Goal: Understand process/instructions: Learn how to perform a task or action

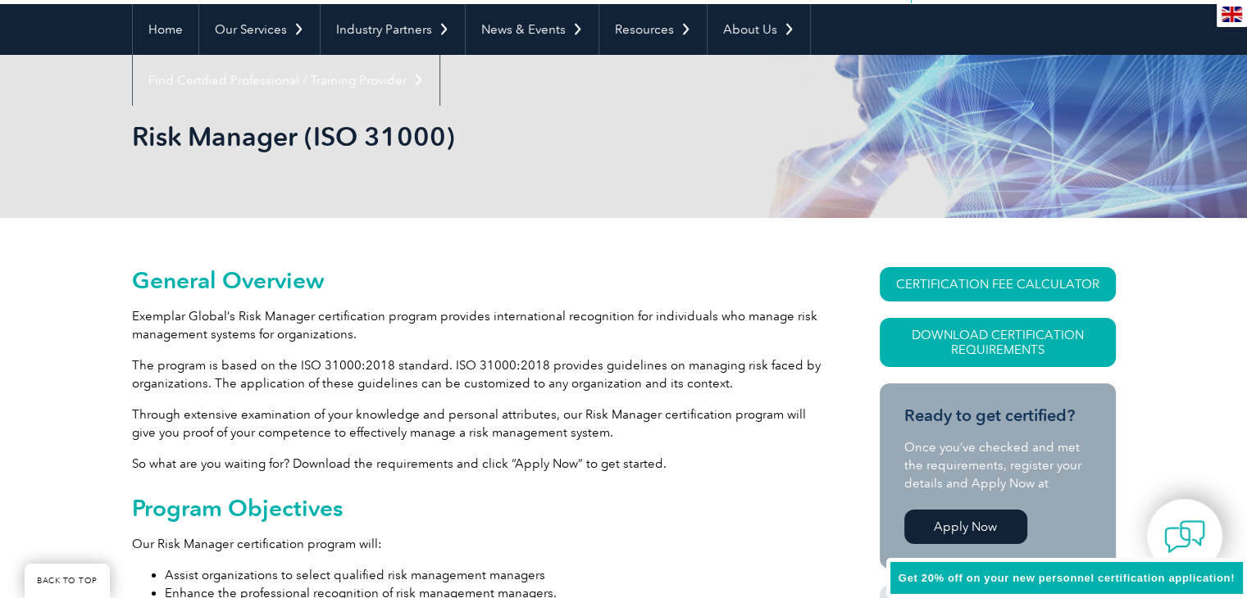
scroll to position [177, 0]
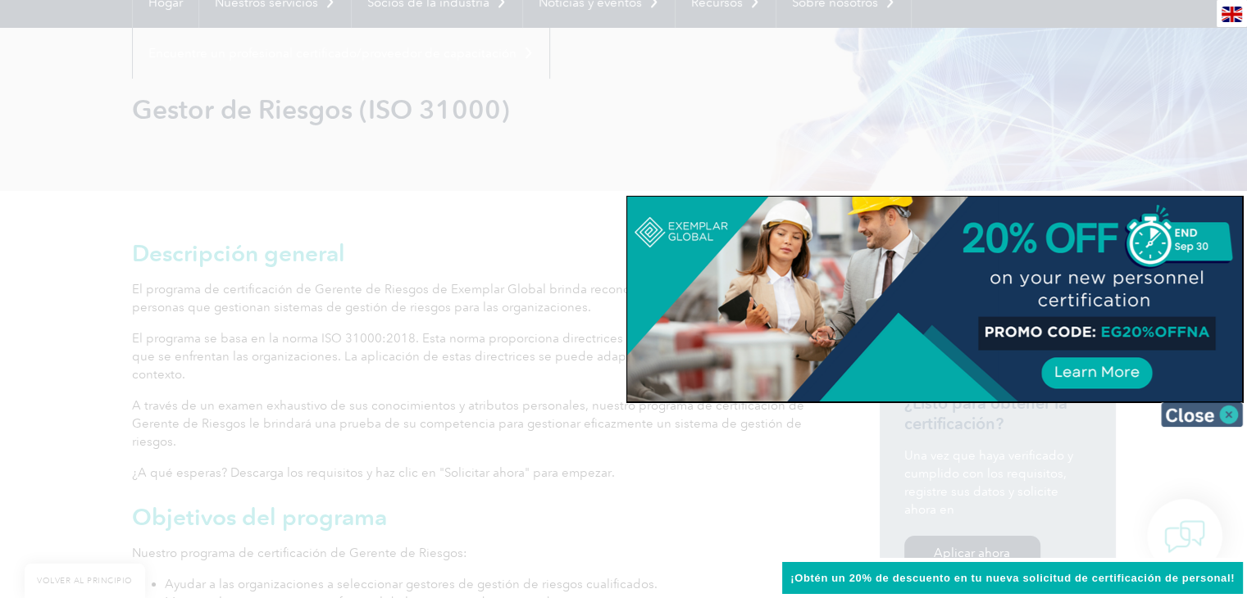
click at [1203, 418] on img at bounding box center [1202, 414] width 82 height 25
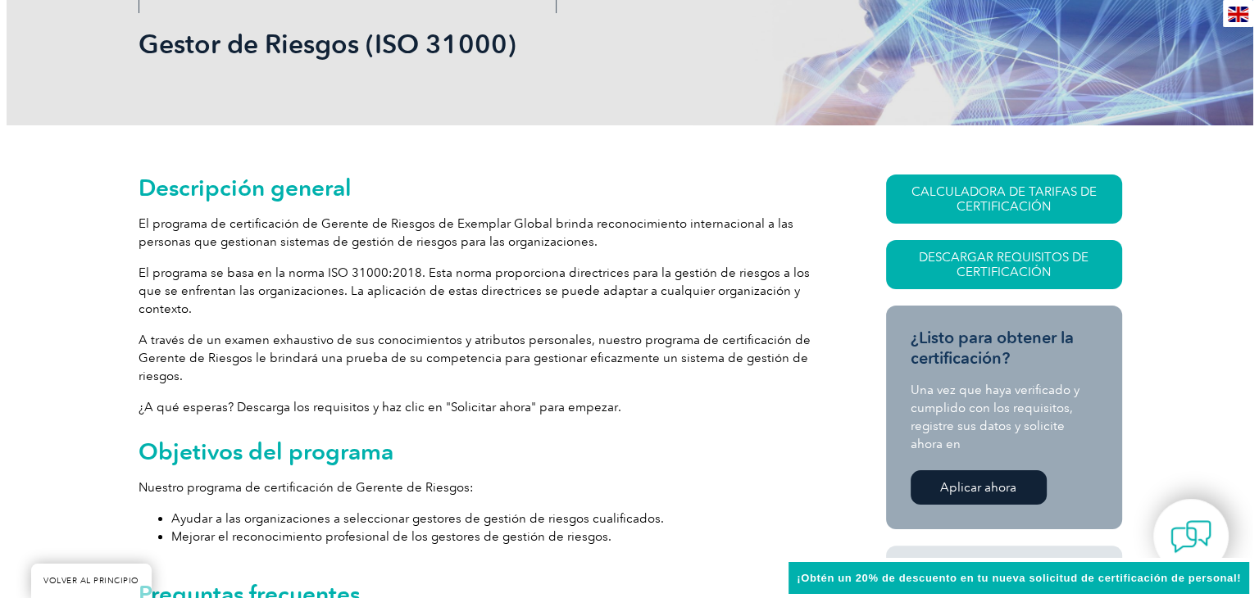
scroll to position [341, 0]
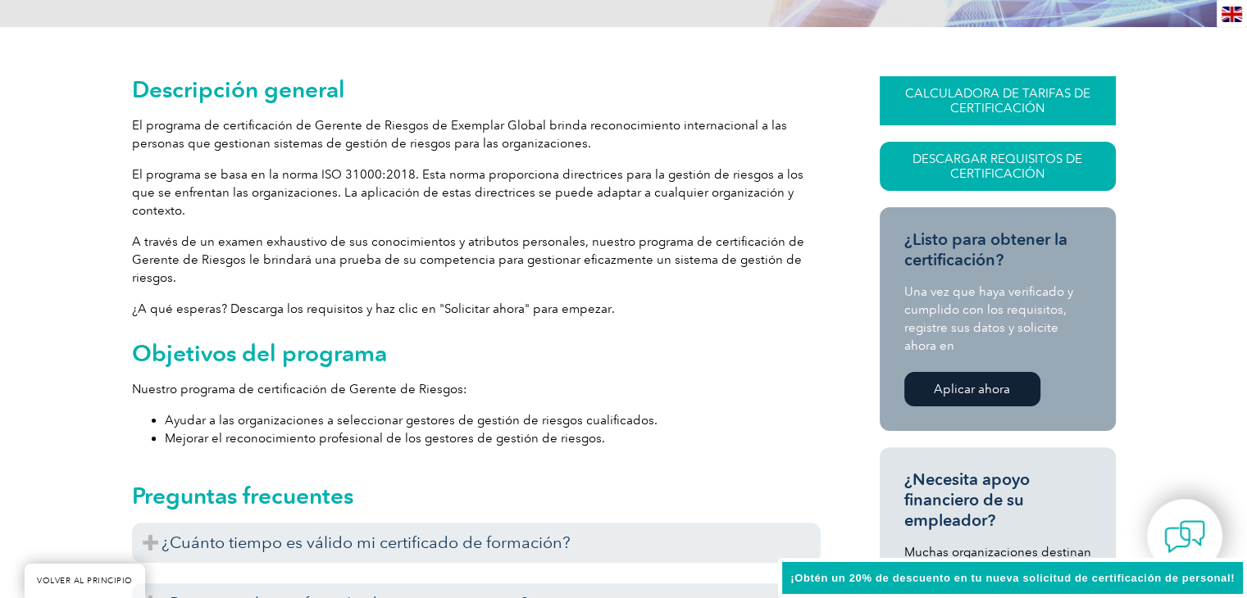
click at [1043, 94] on font "CALCULADORA DE TARIFAS DE CERTIFICACIÓN" at bounding box center [997, 101] width 185 height 30
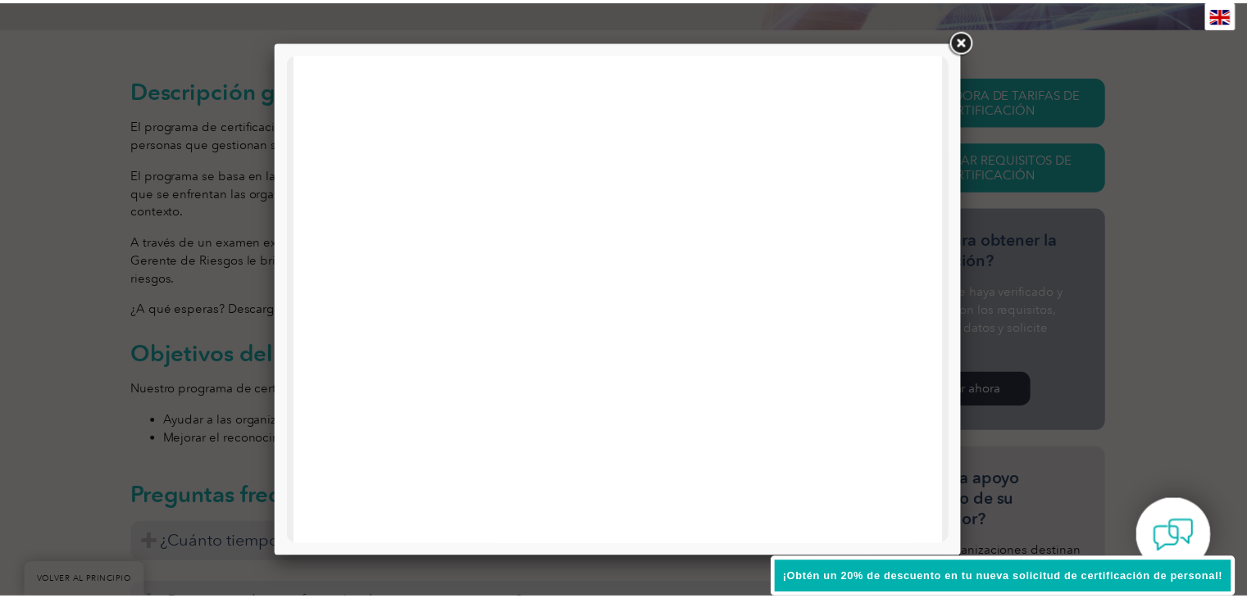
scroll to position [331, 0]
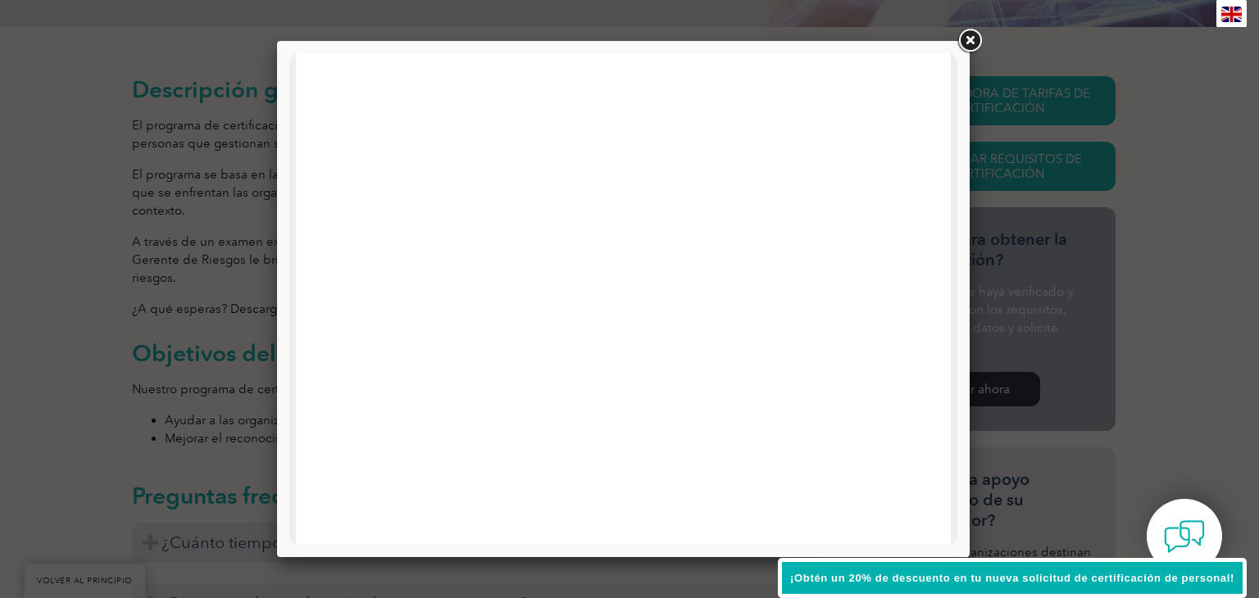
click at [964, 39] on link at bounding box center [970, 41] width 30 height 30
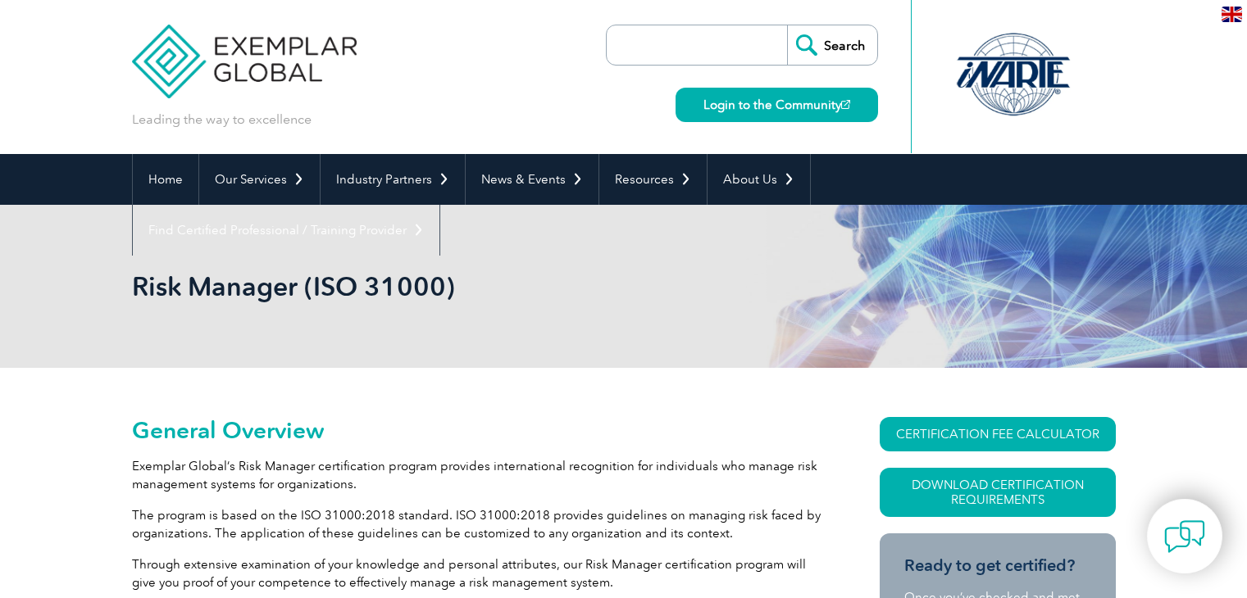
scroll to position [95, 0]
